Goal: Information Seeking & Learning: Learn about a topic

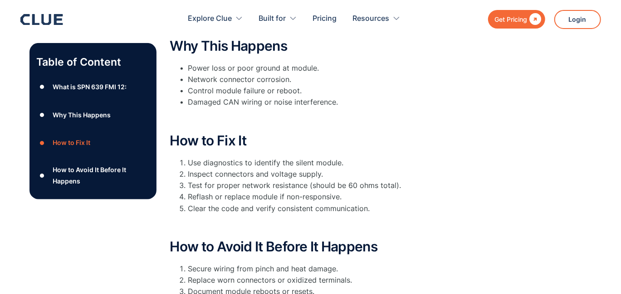
scroll to position [280, 0]
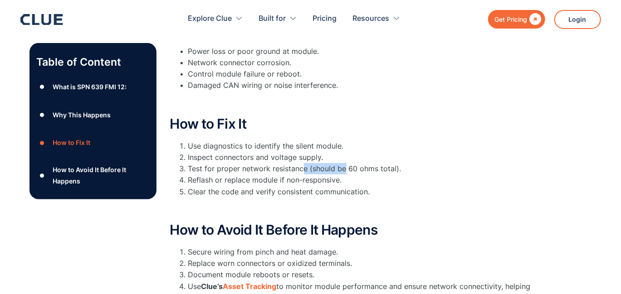
drag, startPoint x: 343, startPoint y: 167, endPoint x: 303, endPoint y: 170, distance: 40.9
click at [303, 170] on li "Test for proper network resistance (should be 60 ohms total)." at bounding box center [360, 168] width 345 height 11
click at [207, 182] on li "Reflash or replace module if non-responsive." at bounding box center [360, 180] width 345 height 11
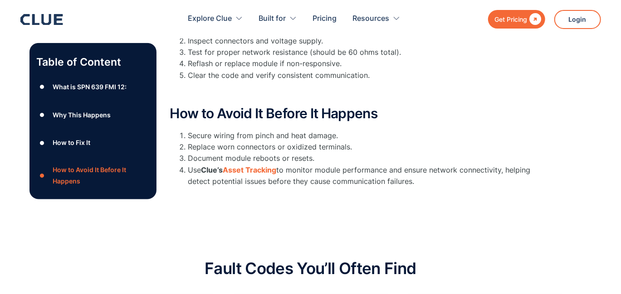
scroll to position [442, 0]
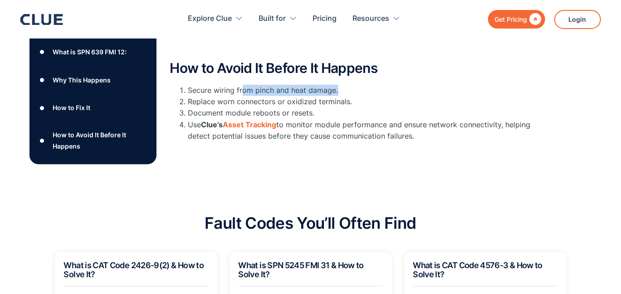
drag, startPoint x: 242, startPoint y: 86, endPoint x: 360, endPoint y: 89, distance: 117.6
click at [360, 89] on li "Secure wiring from pinch and heat damage." at bounding box center [360, 90] width 345 height 11
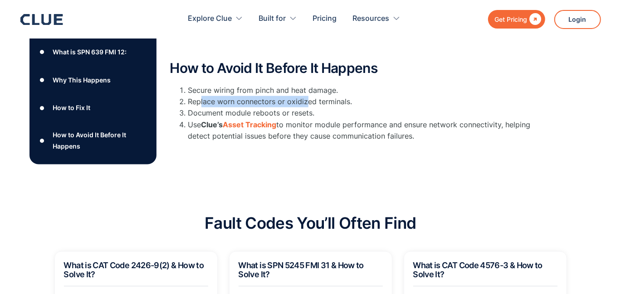
drag, startPoint x: 201, startPoint y: 103, endPoint x: 310, endPoint y: 106, distance: 109.8
click at [310, 106] on li "Replace worn connectors or oxidized terminals." at bounding box center [360, 101] width 345 height 11
click at [336, 104] on li "Replace worn connectors or oxidized terminals." at bounding box center [360, 101] width 345 height 11
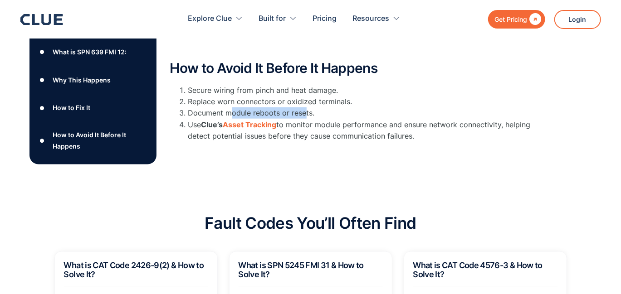
drag, startPoint x: 231, startPoint y: 112, endPoint x: 303, endPoint y: 117, distance: 72.8
click at [303, 117] on li "Document module reboots or resets." at bounding box center [360, 113] width 345 height 11
click at [336, 124] on li "Use Clue’s Asset Tracking to monitor module performance and ensure network conn…" at bounding box center [360, 130] width 345 height 23
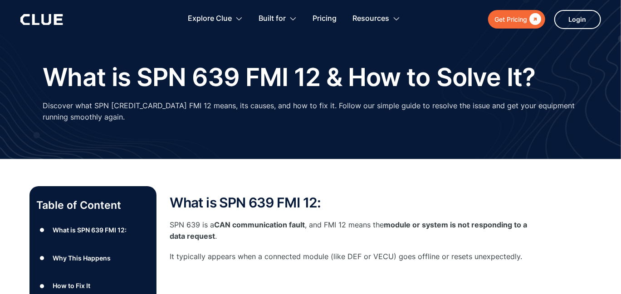
scroll to position [0, 0]
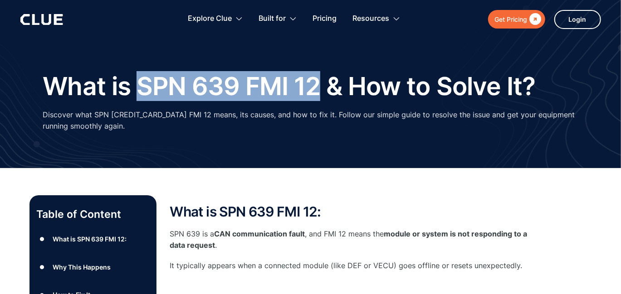
drag, startPoint x: 138, startPoint y: 83, endPoint x: 314, endPoint y: 89, distance: 176.2
click at [314, 89] on h1 "What is SPN 639 FMI 12 & How to Solve It?" at bounding box center [289, 87] width 493 height 28
copy h1 "SPN 639 FMI 12"
